Goal: Task Accomplishment & Management: Complete application form

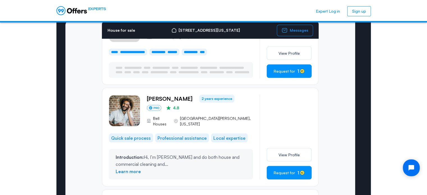
scroll to position [184, 0]
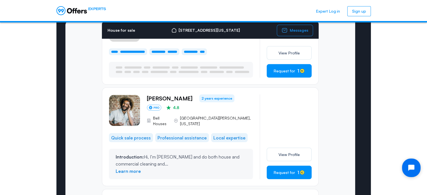
click at [411, 171] on icon "Open chat widget" at bounding box center [414, 168] width 9 height 9
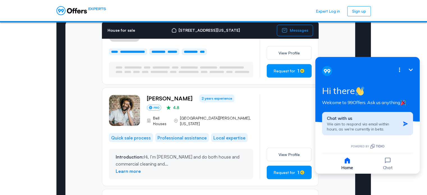
click at [404, 124] on icon "button" at bounding box center [406, 124] width 6 height 6
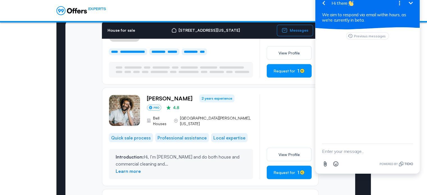
click at [340, 147] on textarea "New message" at bounding box center [367, 151] width 91 height 15
type textarea "I"
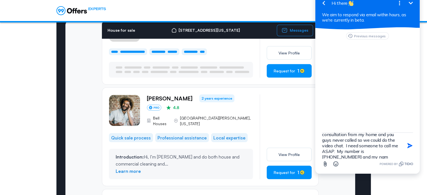
scroll to position [40, 0]
type textarea "Hello. I've been trying to speak with someone at your company. Are you guys leg…"
click at [408, 146] on icon "button" at bounding box center [410, 146] width 6 height 6
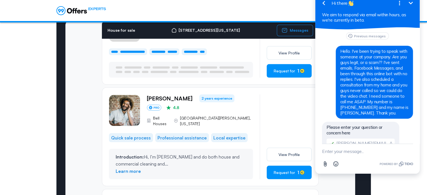
scroll to position [15, 0]
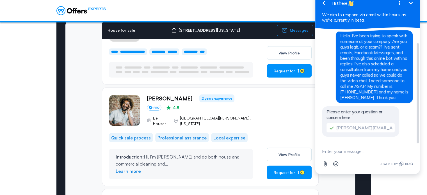
click at [333, 115] on span "Please enter your question or concern here" at bounding box center [355, 114] width 56 height 11
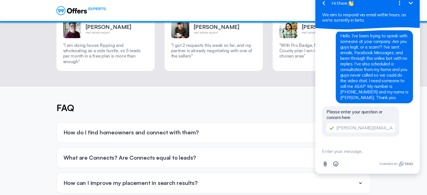
scroll to position [1847, 0]
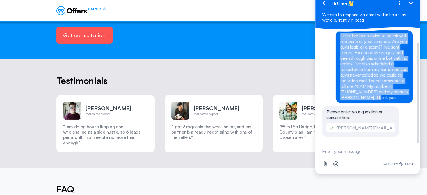
drag, startPoint x: 342, startPoint y: 35, endPoint x: 370, endPoint y: 100, distance: 71.2
click at [370, 100] on div "Hello. I've been trying to speak with someone at your company. Are you guys leg…" at bounding box center [374, 66] width 77 height 73
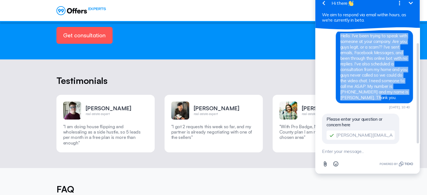
copy span "Hello. I've been trying to speak with someone at your company. Are you guys leg…"
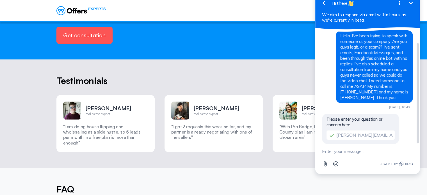
click at [344, 116] on div "Please enter your question or concern here tony.kormylo@gmail.com" at bounding box center [360, 129] width 77 height 30
click at [342, 121] on span "Please enter your question or concern here" at bounding box center [355, 122] width 56 height 11
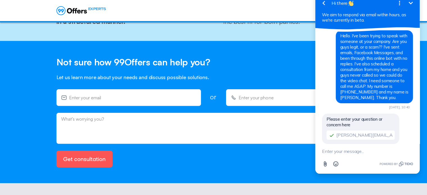
scroll to position [1707, 0]
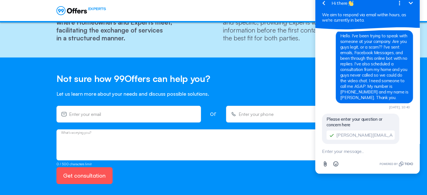
paste textarea "Hello. I've been trying to speak with someone at your company. Are you guys leg…"
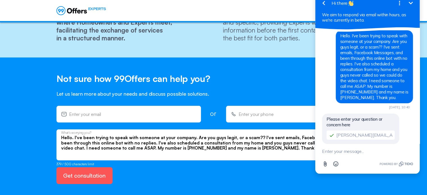
type textarea "Hello. I've been trying to speak with someone at your company. Are you guys leg…"
click at [247, 111] on input "+1(___) ___-____" at bounding box center [302, 114] width 127 height 6
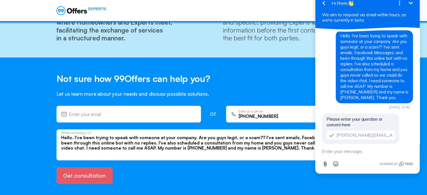
type input "+1(704) 953-2551"
click at [90, 167] on button "Get consultation" at bounding box center [84, 175] width 56 height 17
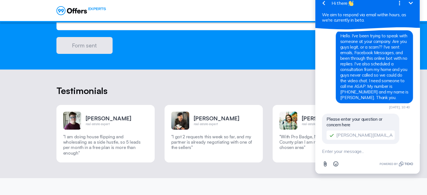
scroll to position [1735, 0]
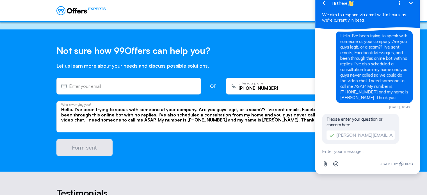
click at [410, 4] on icon "Minimize" at bounding box center [411, 3] width 7 height 7
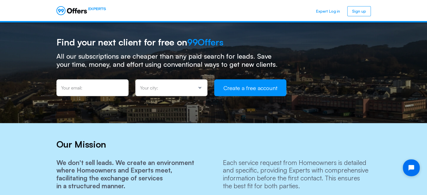
scroll to position [1538, 0]
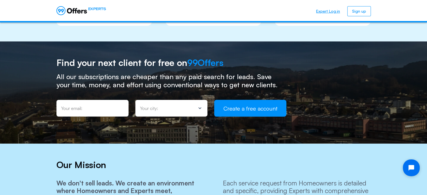
click at [335, 9] on link "Expert Log in" at bounding box center [328, 11] width 33 height 10
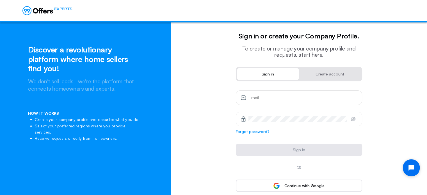
click at [260, 100] on input "email" at bounding box center [303, 98] width 109 height 6
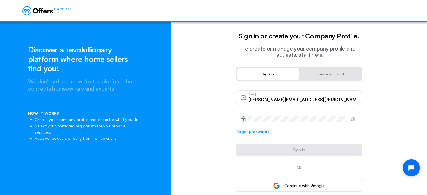
type input "tony.kormylo@gmail.com"
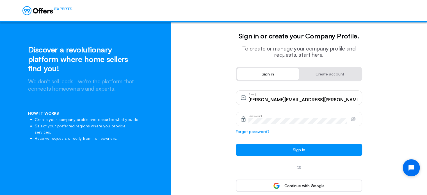
click at [236, 144] on button "Sign in" at bounding box center [299, 150] width 126 height 12
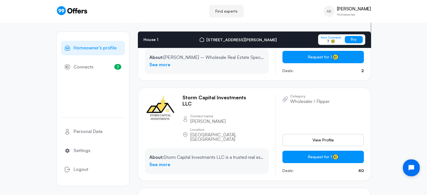
scroll to position [362, 0]
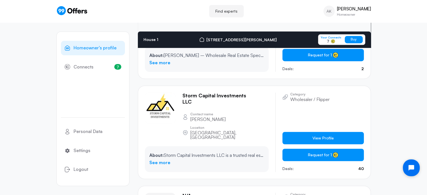
click at [298, 132] on link "View Profile" at bounding box center [323, 138] width 81 height 12
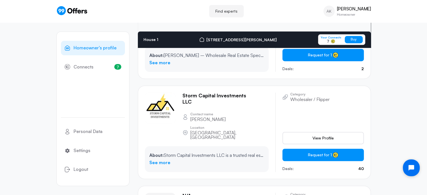
scroll to position [0, 0]
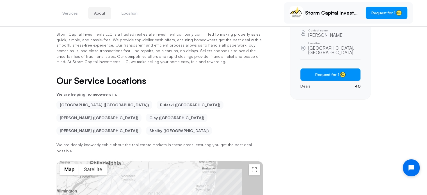
scroll to position [142, 0]
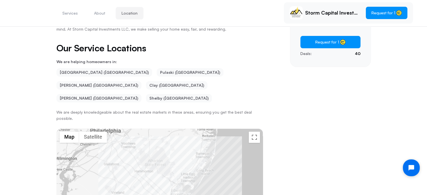
click at [142, 94] on li "Nash (NC)" at bounding box center [98, 98] width 85 height 8
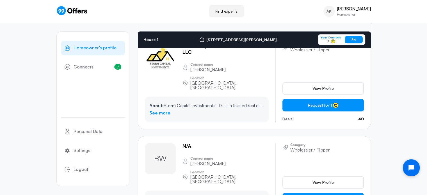
scroll to position [390, 0]
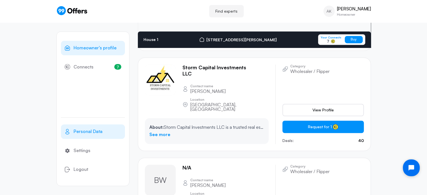
click at [86, 129] on span "Personal Data" at bounding box center [88, 131] width 29 height 7
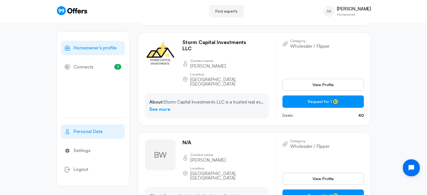
scroll to position [0, 0]
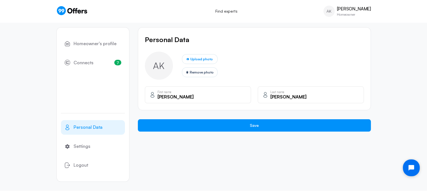
scroll to position [5, 0]
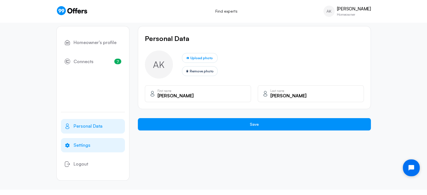
click at [80, 144] on span "Settings" at bounding box center [82, 145] width 17 height 7
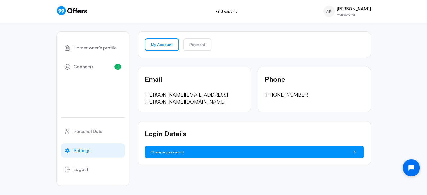
click at [170, 149] on span "Change password" at bounding box center [168, 152] width 34 height 6
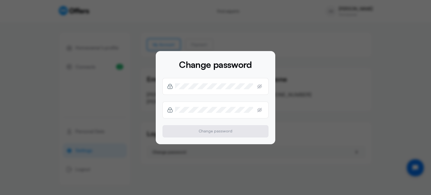
click at [210, 157] on div at bounding box center [215, 97] width 431 height 195
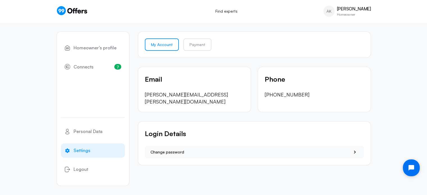
click at [171, 46] on link "My Account" at bounding box center [162, 44] width 34 height 12
click at [101, 46] on span "Homeowner’s profile" at bounding box center [95, 47] width 43 height 7
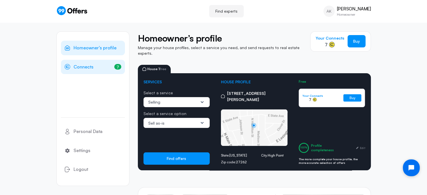
click at [92, 66] on span "Connects" at bounding box center [84, 66] width 20 height 7
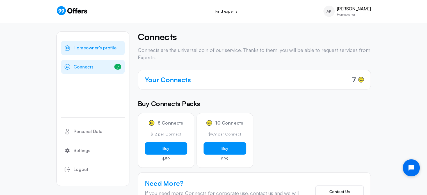
click at [88, 48] on span "Homeowner’s profile" at bounding box center [95, 47] width 43 height 7
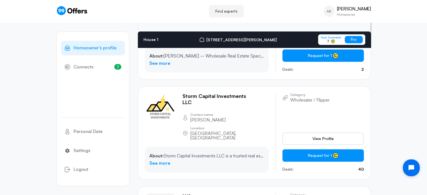
scroll to position [362, 0]
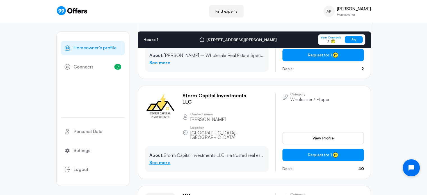
click at [158, 159] on link "See more" at bounding box center [159, 162] width 21 height 7
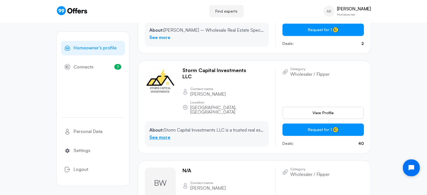
scroll to position [0, 0]
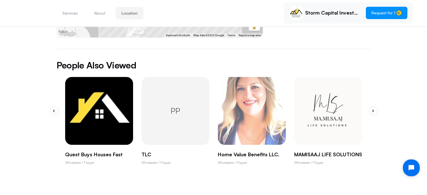
scroll to position [366, 0]
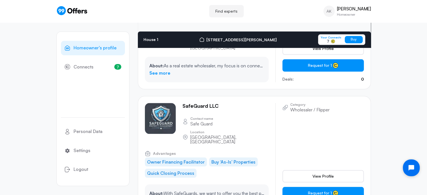
scroll to position [531, 0]
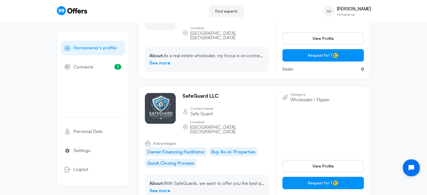
scroll to position [0, 0]
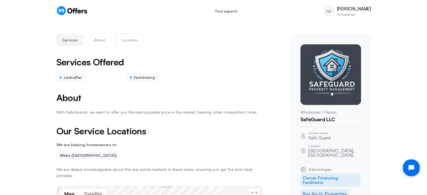
click at [135, 41] on button "Location" at bounding box center [130, 40] width 28 height 12
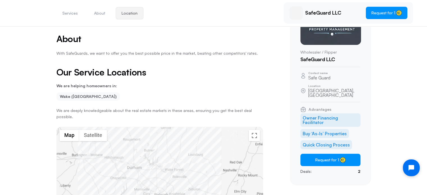
scroll to position [75, 0]
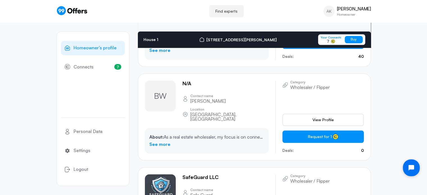
scroll to position [615, 0]
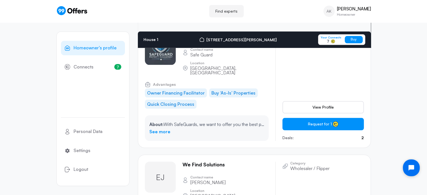
click at [223, 12] on link "Find experts" at bounding box center [226, 11] width 35 height 12
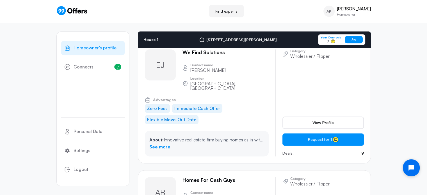
scroll to position [783, 0]
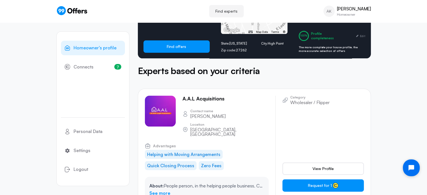
scroll to position [112, 0]
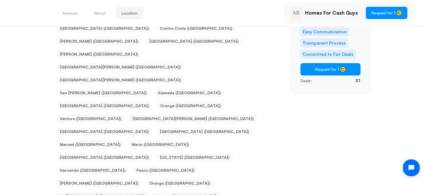
scroll to position [95, 0]
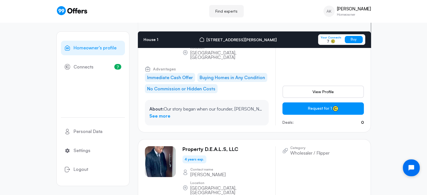
scroll to position [4407, 0]
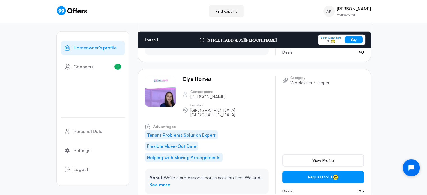
scroll to position [5558, 0]
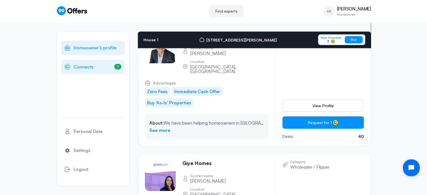
click at [87, 70] on span "Connects" at bounding box center [84, 66] width 20 height 7
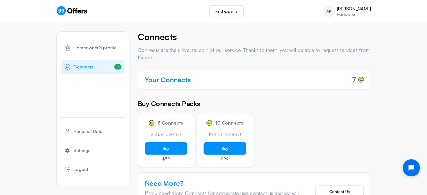
click at [238, 12] on link "Find experts" at bounding box center [226, 11] width 35 height 12
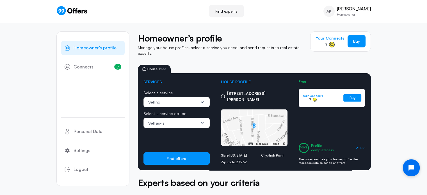
click at [364, 146] on span "Edit" at bounding box center [362, 148] width 5 height 4
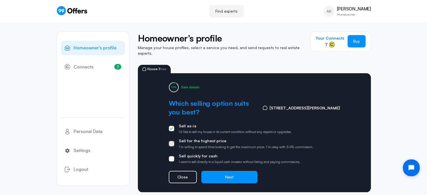
click at [173, 142] on span at bounding box center [172, 144] width 6 height 6
click at [0, 0] on input "Sell for the highest price I’m willing to spend time looking to get the maximum…" at bounding box center [0, 0] width 0 height 0
click at [172, 156] on span at bounding box center [172, 159] width 6 height 6
click at [0, 0] on input "Sell quickly for cash I want to sell directly to a liquid cash investor without…" at bounding box center [0, 0] width 0 height 0
click at [230, 175] on button "Next" at bounding box center [229, 177] width 56 height 12
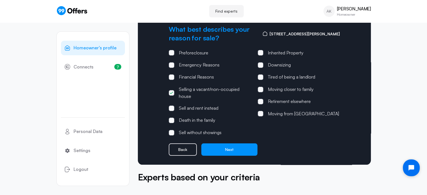
scroll to position [84, 0]
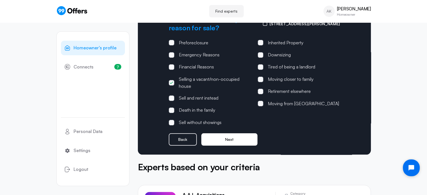
click at [235, 136] on button "Next" at bounding box center [229, 139] width 56 height 12
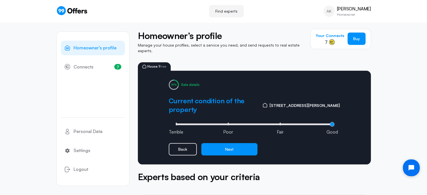
scroll to position [0, 0]
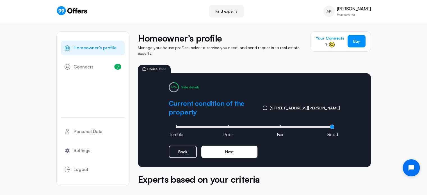
click at [239, 146] on button "Next" at bounding box center [229, 152] width 56 height 12
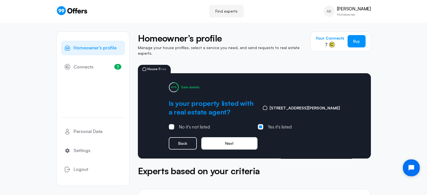
click at [240, 137] on button "Next" at bounding box center [229, 143] width 56 height 12
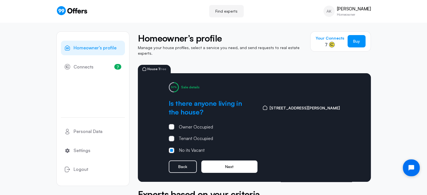
click at [243, 161] on button "Next" at bounding box center [229, 167] width 56 height 12
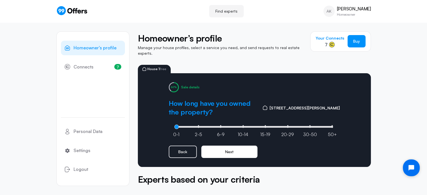
click at [237, 150] on button "Next" at bounding box center [229, 152] width 56 height 12
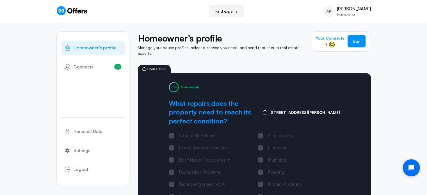
scroll to position [84, 0]
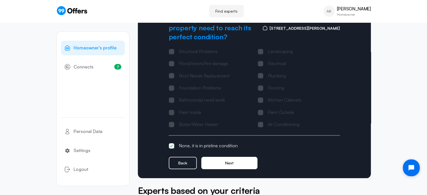
click at [238, 161] on button "Next" at bounding box center [229, 163] width 56 height 12
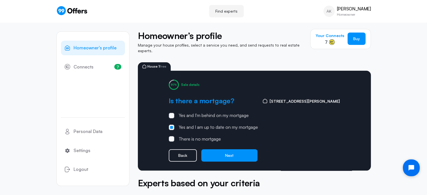
scroll to position [0, 0]
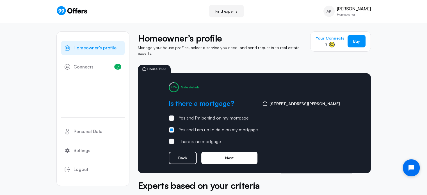
click at [239, 154] on button "Next" at bounding box center [229, 158] width 56 height 12
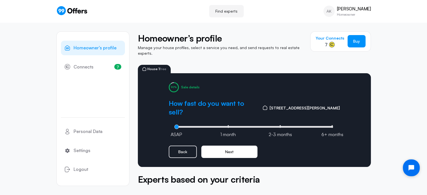
click at [233, 146] on button "Next" at bounding box center [229, 152] width 56 height 12
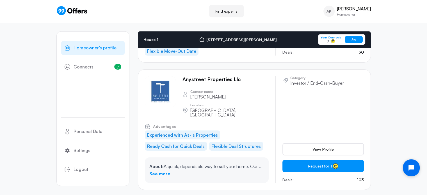
scroll to position [1792, 0]
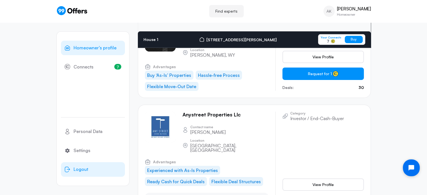
click at [79, 169] on span "Logout" at bounding box center [81, 169] width 15 height 7
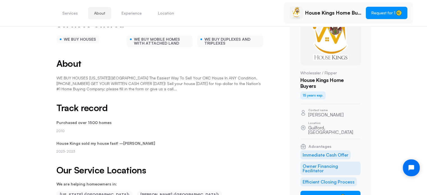
scroll to position [57, 0]
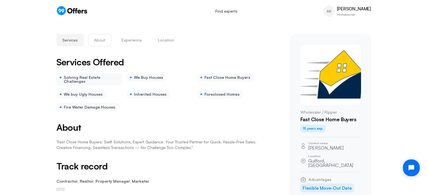
click at [96, 40] on button "About" at bounding box center [99, 40] width 23 height 12
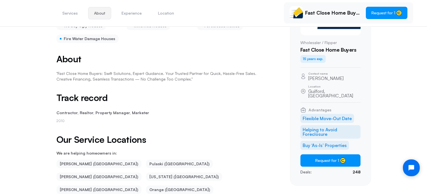
scroll to position [71, 0]
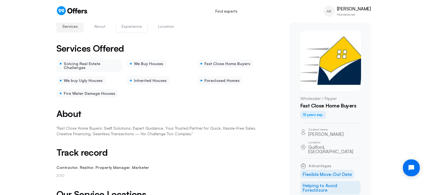
click at [127, 26] on button "Experience" at bounding box center [132, 26] width 32 height 12
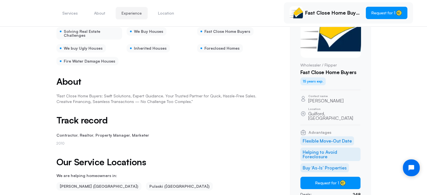
scroll to position [0, 0]
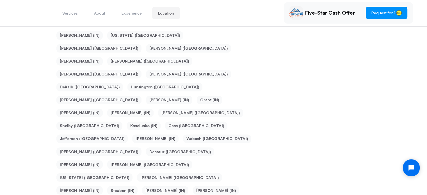
scroll to position [3006, 0]
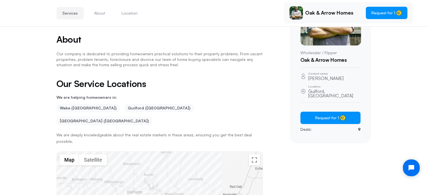
scroll to position [85, 0]
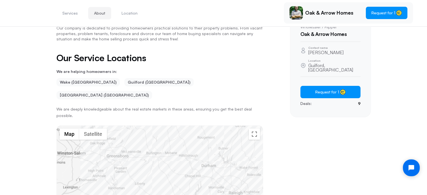
drag, startPoint x: 79, startPoint y: 138, endPoint x: 154, endPoint y: 138, distance: 75.0
click at [154, 138] on div at bounding box center [160, 192] width 206 height 133
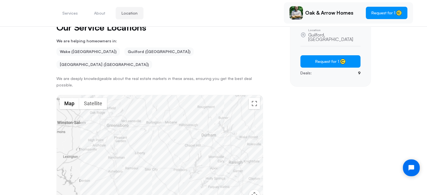
scroll to position [57, 0]
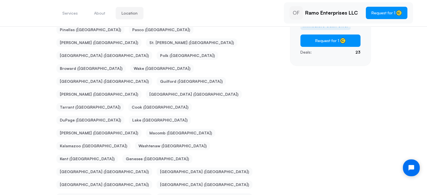
scroll to position [170, 0]
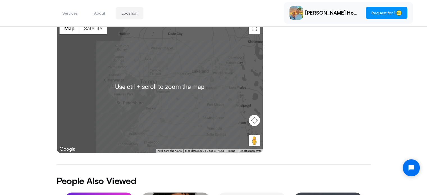
scroll to position [366, 0]
